Goal: Book appointment/travel/reservation

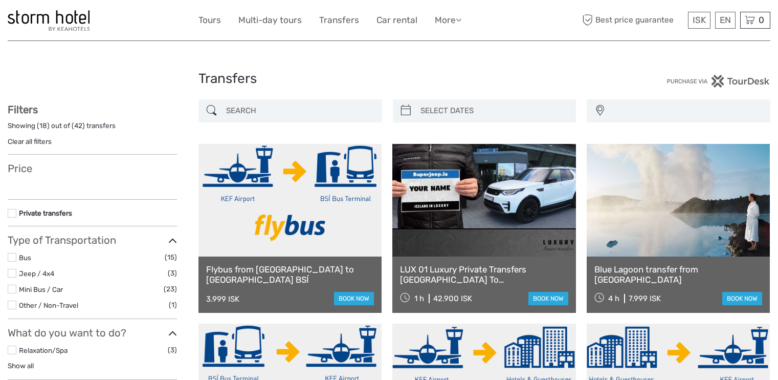
select select
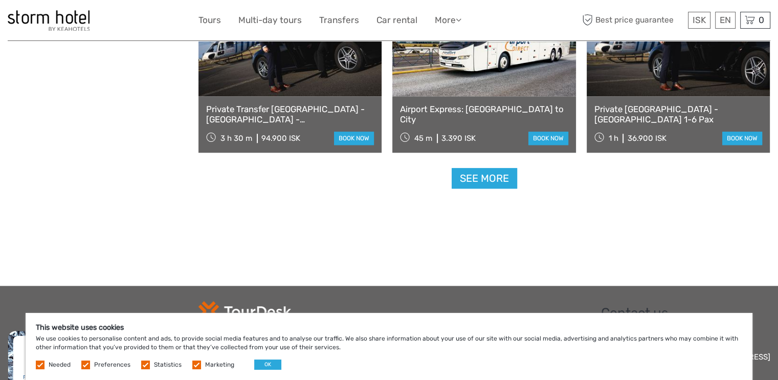
scroll to position [1059, 0]
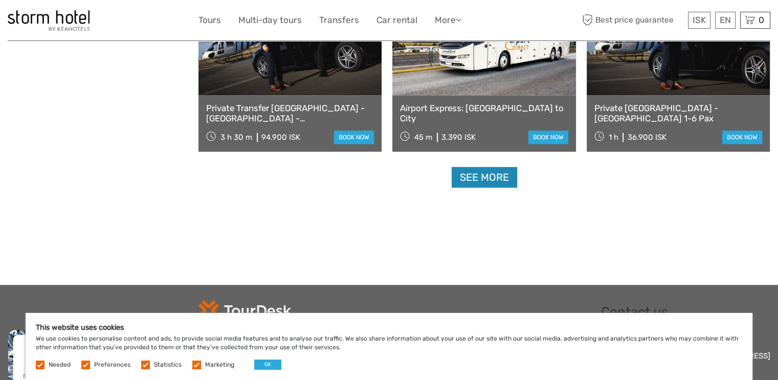
click at [488, 173] on link "See more" at bounding box center [485, 177] width 66 height 21
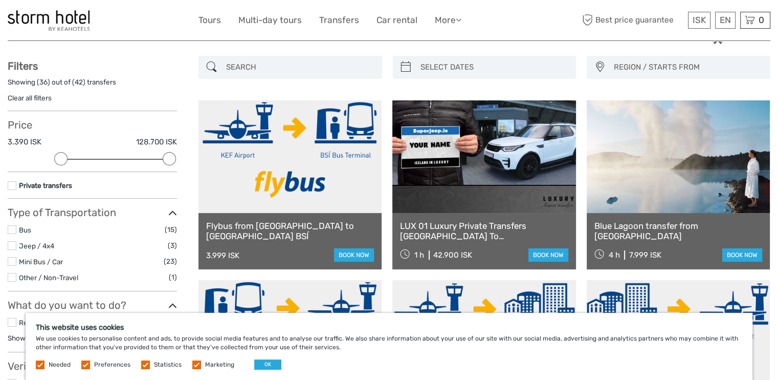
scroll to position [0, 0]
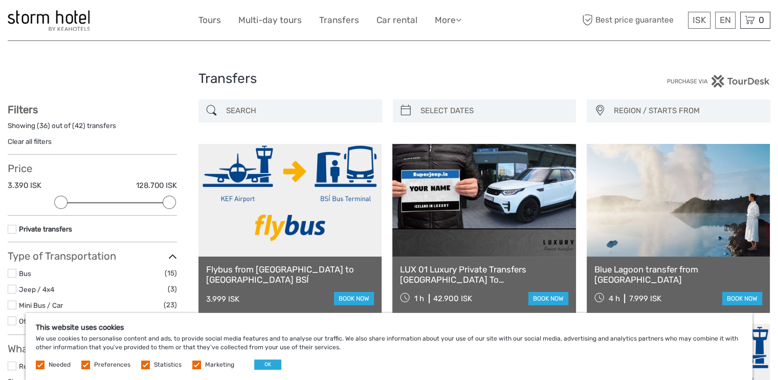
click at [711, 188] on link at bounding box center [678, 200] width 183 height 113
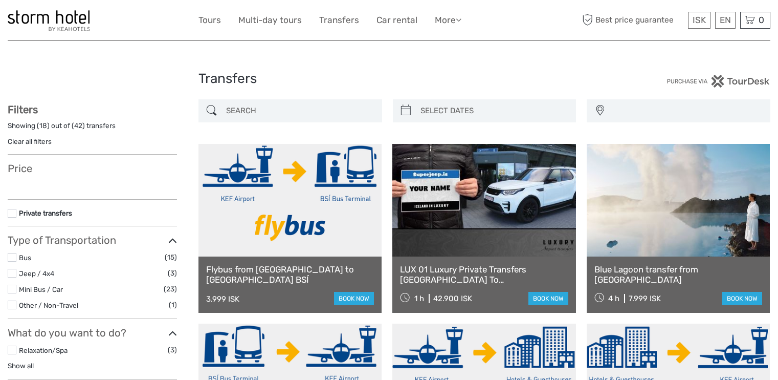
select select
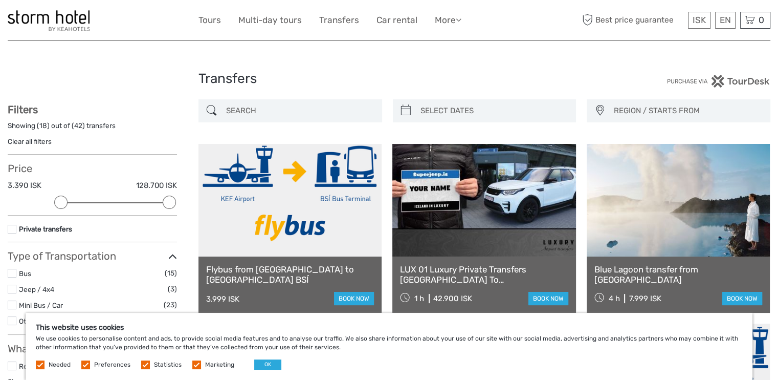
scroll to position [1059, 0]
